Goal: Task Accomplishment & Management: Manage account settings

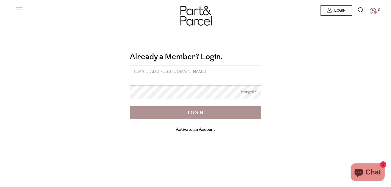
click at [206, 116] on input "Login" at bounding box center [195, 112] width 131 height 13
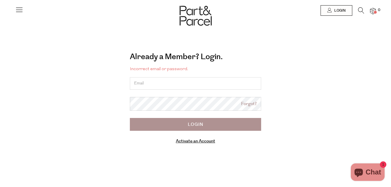
click at [157, 84] on input "email" at bounding box center [195, 83] width 131 height 13
type input "kietavanewyk@gmail.com"
drag, startPoint x: 251, startPoint y: 105, endPoint x: 204, endPoint y: 127, distance: 51.7
click at [204, 127] on input "Login" at bounding box center [195, 124] width 131 height 13
click at [193, 123] on input "Login" at bounding box center [195, 124] width 131 height 13
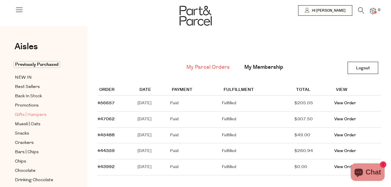
click at [58, 111] on link "Gifts | Hampers" at bounding box center [41, 114] width 53 height 7
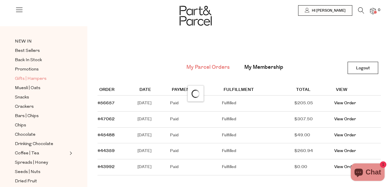
scroll to position [42, 0]
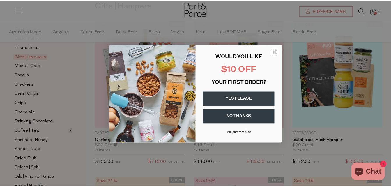
scroll to position [42, 0]
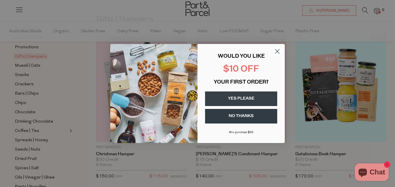
click at [278, 50] on circle "Close dialog" at bounding box center [278, 52] width 10 height 10
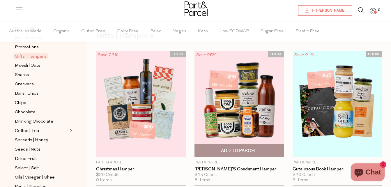
scroll to position [23, 0]
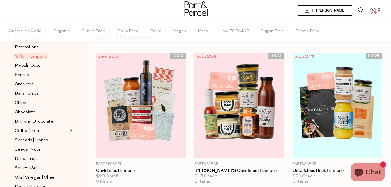
click at [336, 11] on span "Hi Kieta" at bounding box center [327, 10] width 35 height 5
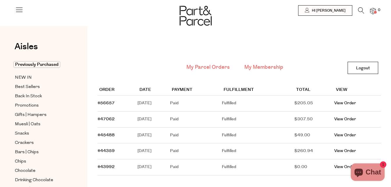
click at [258, 67] on link "My Membership" at bounding box center [263, 67] width 39 height 8
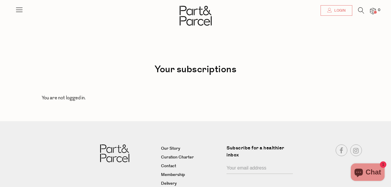
type input "[EMAIL_ADDRESS][DOMAIN_NAME]"
click at [336, 11] on span "Login" at bounding box center [339, 10] width 13 height 5
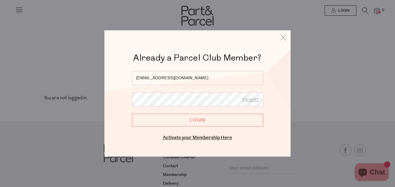
click at [212, 121] on input "Login" at bounding box center [197, 119] width 131 height 13
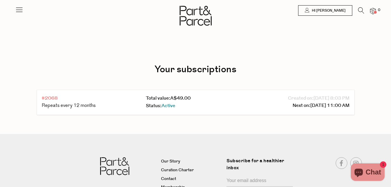
click at [49, 98] on link "#2068" at bounding box center [50, 98] width 16 height 7
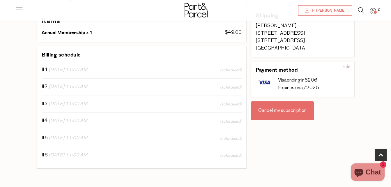
scroll to position [107, 0]
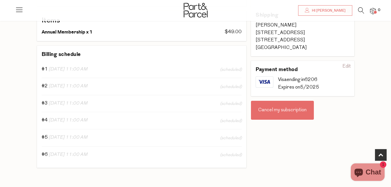
click at [280, 112] on div "Cancel my subscription" at bounding box center [282, 110] width 63 height 19
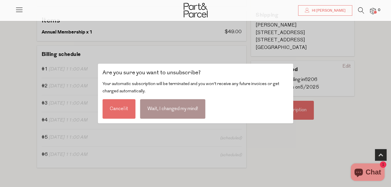
click at [121, 106] on div "Cancel it" at bounding box center [118, 108] width 33 height 19
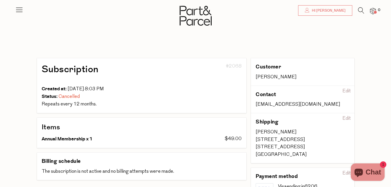
click at [335, 9] on span "Hi Kieta" at bounding box center [327, 10] width 35 height 5
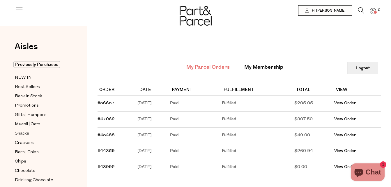
click at [363, 66] on link "Logout" at bounding box center [362, 68] width 31 height 12
